Goal: Information Seeking & Learning: Learn about a topic

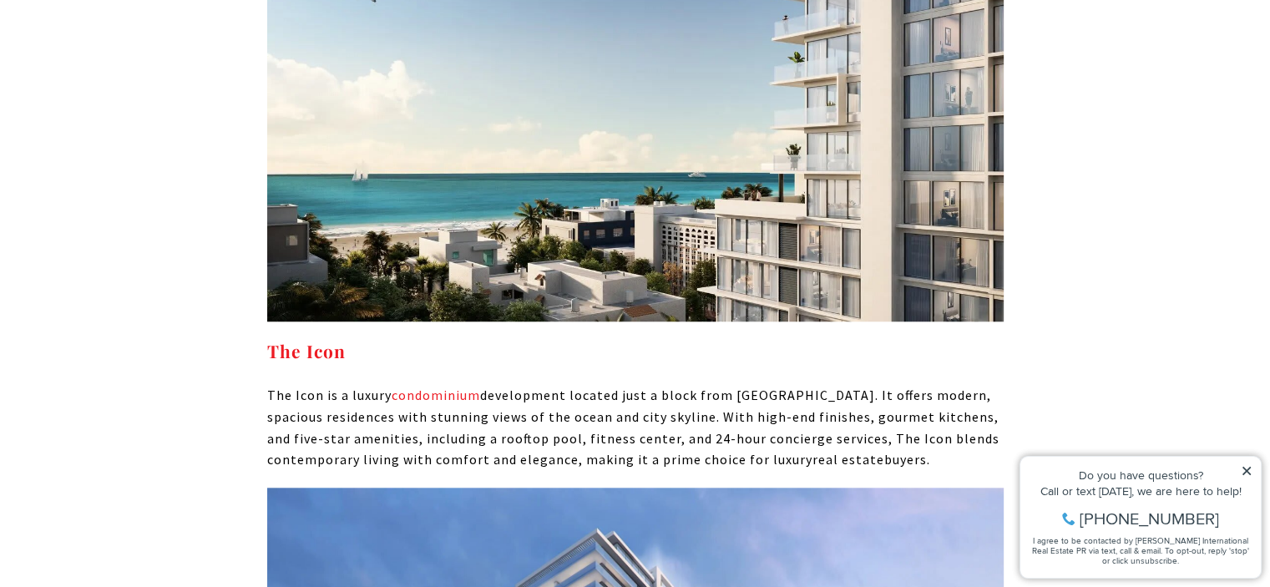
scroll to position [7766, 0]
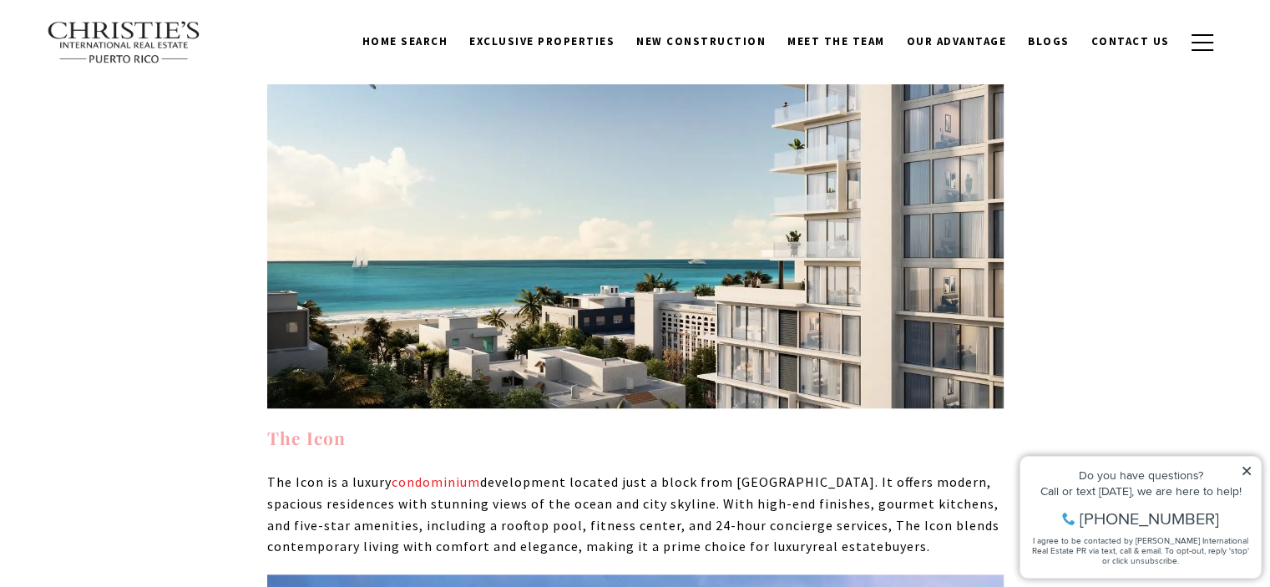
click at [320, 426] on strong "The Icon" at bounding box center [306, 437] width 78 height 23
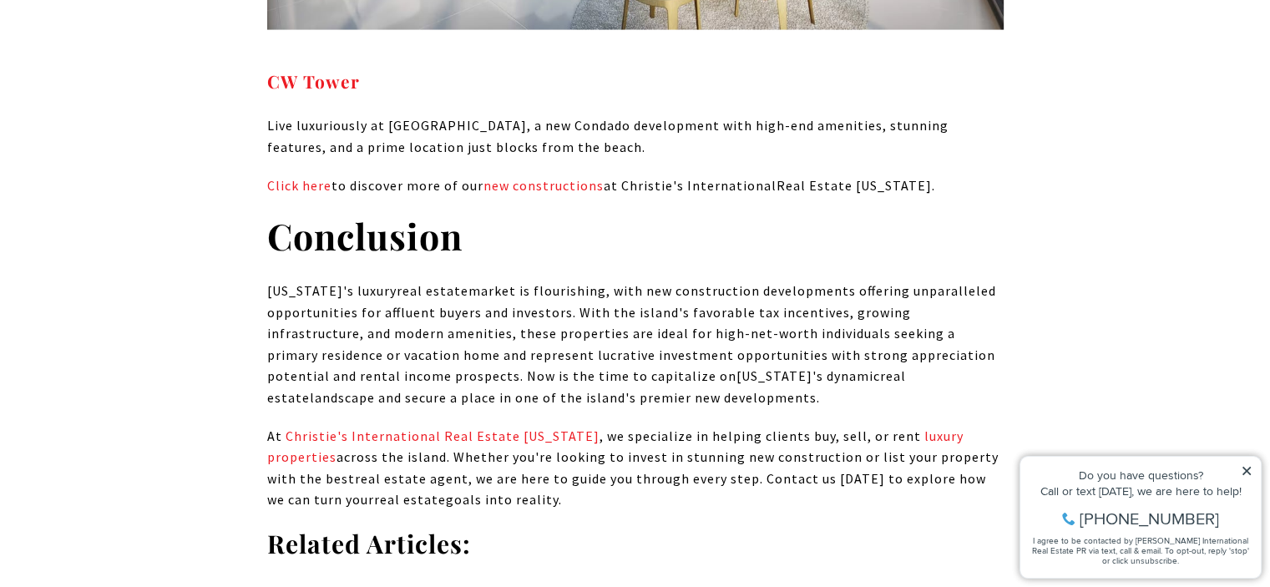
scroll to position [9770, 0]
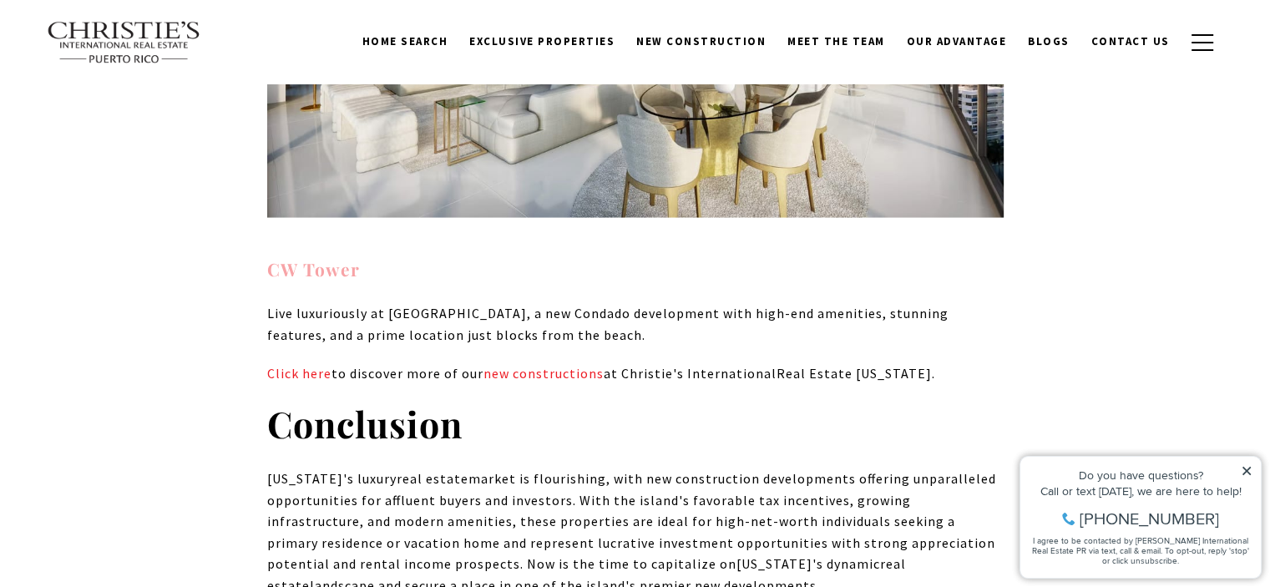
click at [276, 257] on strong "CW Tower" at bounding box center [313, 268] width 93 height 23
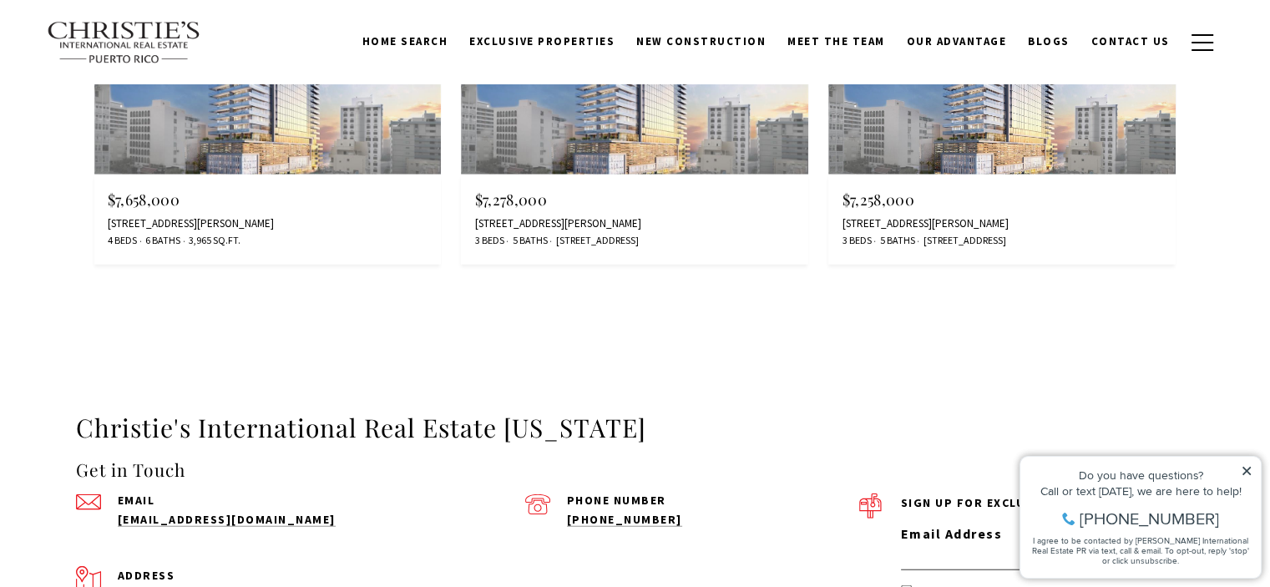
scroll to position [10271, 0]
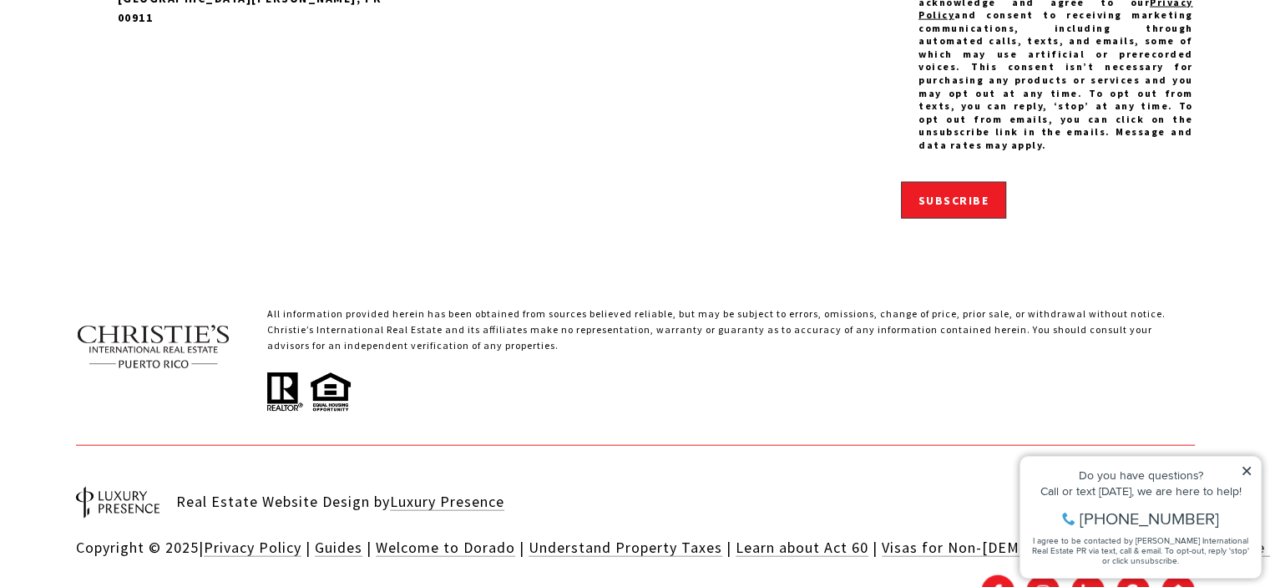
scroll to position [3784, 0]
